Goal: Check status: Check status

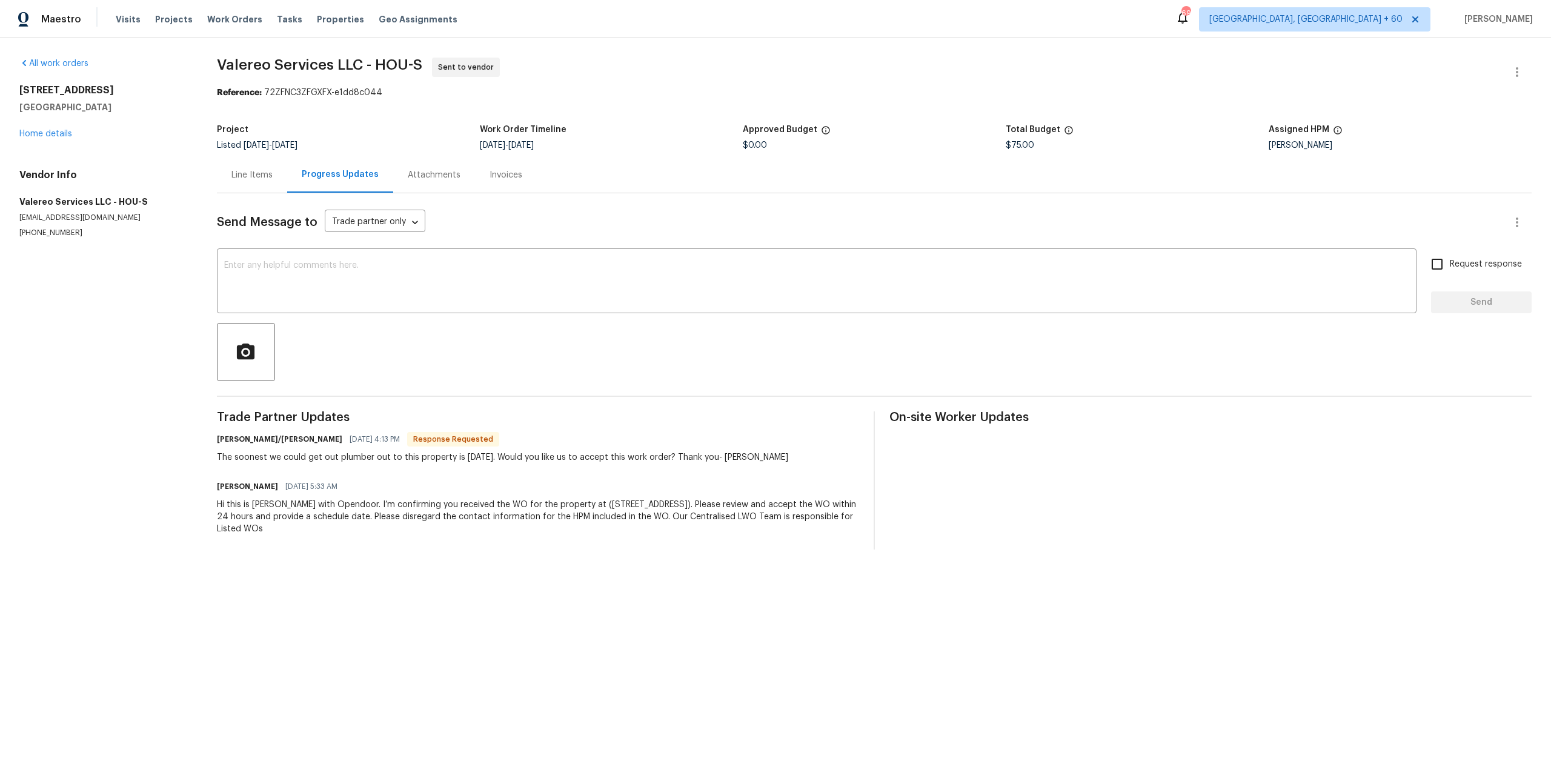
click at [254, 181] on div "Line Items" at bounding box center [251, 175] width 41 height 12
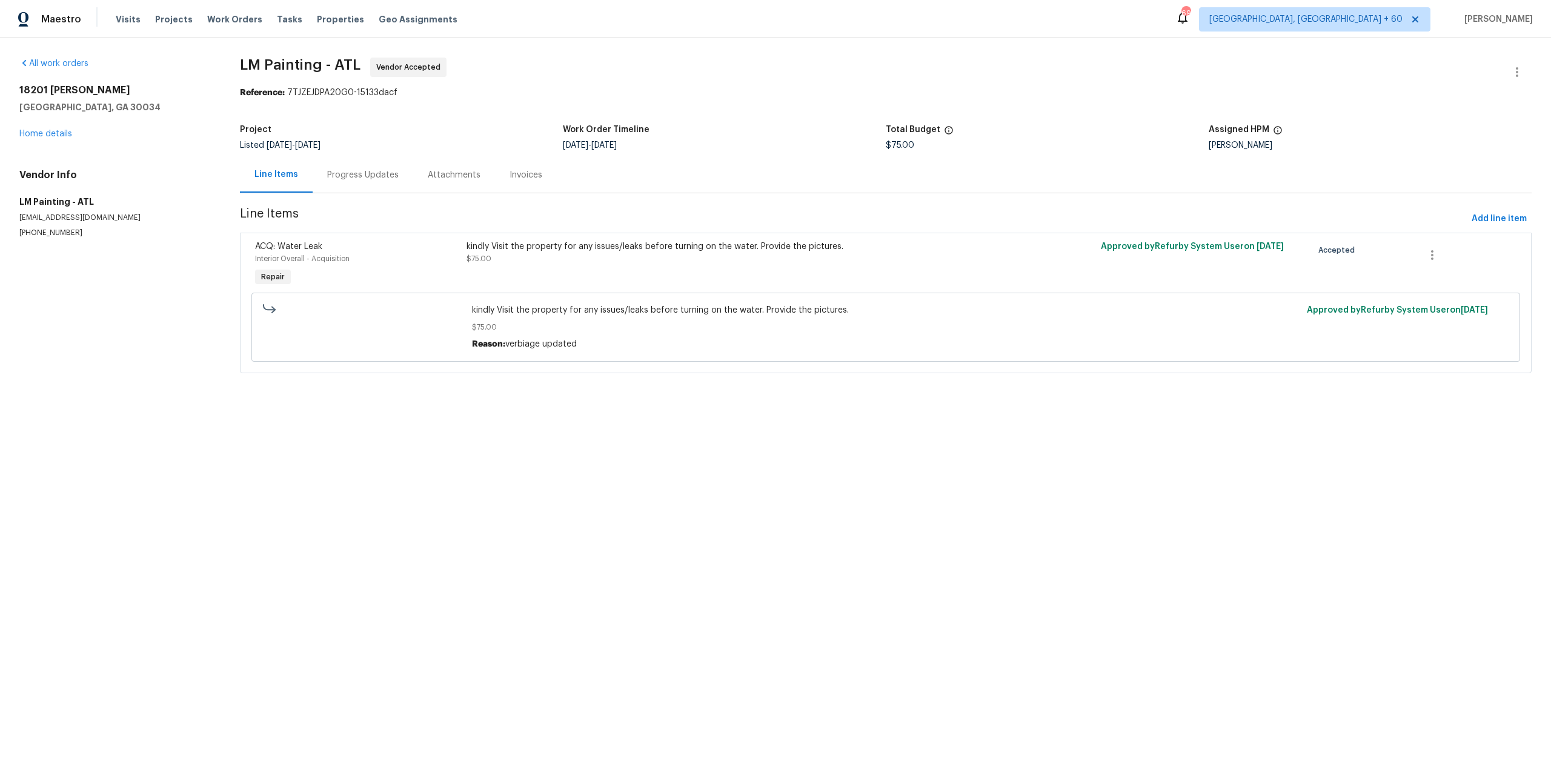
click at [335, 193] on div "Progress Updates" at bounding box center [363, 175] width 101 height 36
